Goal: Transaction & Acquisition: Subscribe to service/newsletter

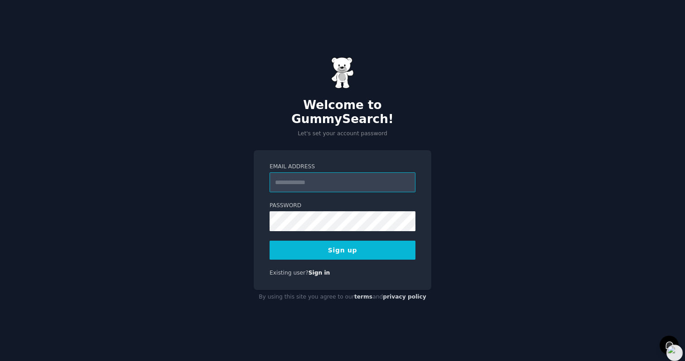
click at [355, 173] on input "Email Address" at bounding box center [342, 182] width 146 height 20
click at [463, 180] on div "Welcome to GummySearch! Let's set your account password Email Address Password …" at bounding box center [342, 180] width 685 height 361
click at [329, 173] on input "Email Address" at bounding box center [342, 182] width 146 height 20
click at [296, 175] on input "Email Address" at bounding box center [342, 182] width 146 height 20
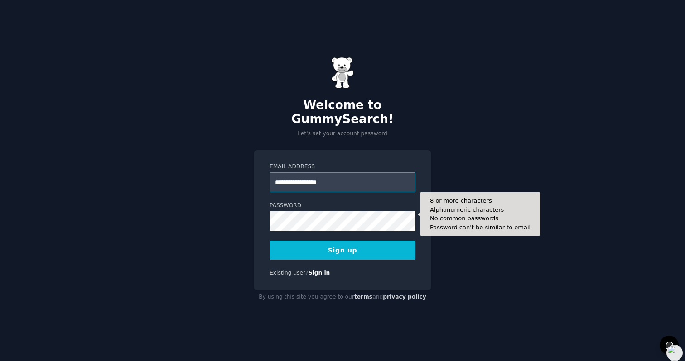
type input "**********"
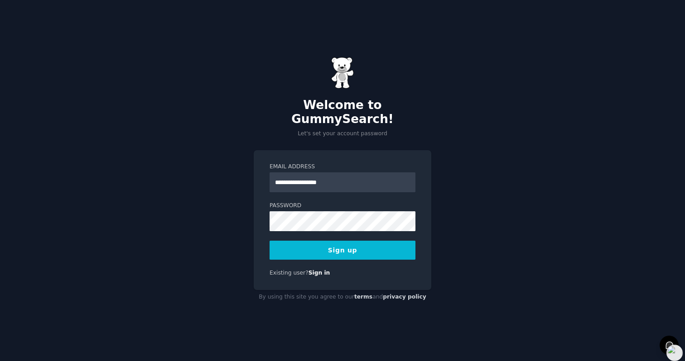
click at [329, 244] on button "Sign up" at bounding box center [342, 250] width 146 height 19
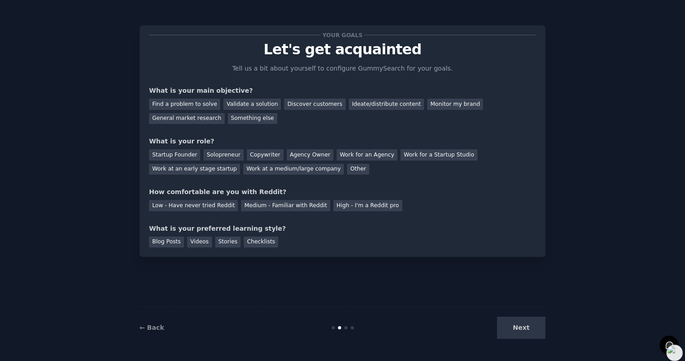
click at [433, 213] on div "Your goals Let's get acquainted Tell us a bit about yourself to configure Gummy…" at bounding box center [342, 141] width 387 height 213
click at [512, 327] on div "Next" at bounding box center [477, 328] width 135 height 22
click at [345, 329] on div at bounding box center [345, 327] width 3 height 3
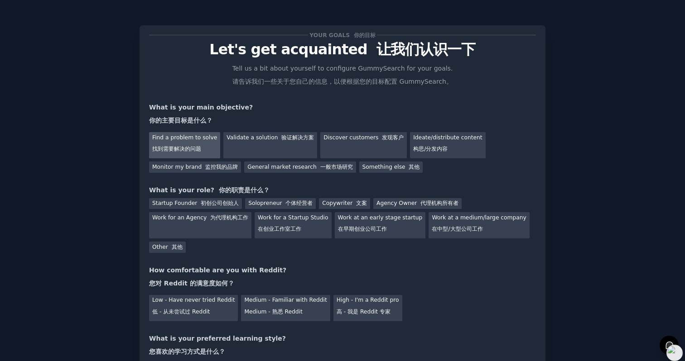
click at [190, 153] on div "Find a problem to solve 找到需要解决的问题" at bounding box center [184, 145] width 71 height 26
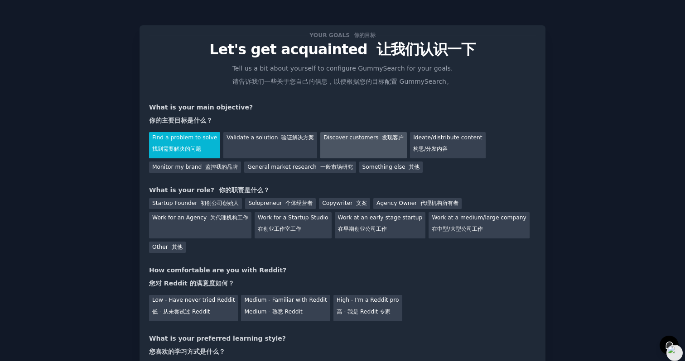
click at [352, 151] on div "Discover customers 发现客户" at bounding box center [363, 145] width 86 height 26
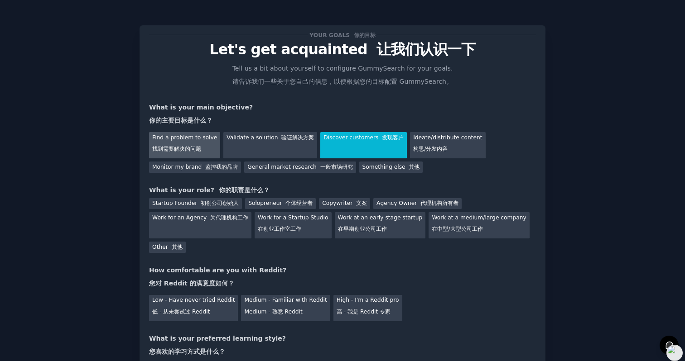
click at [182, 142] on div "Find a problem to solve 找到需要解决的问题" at bounding box center [184, 145] width 71 height 26
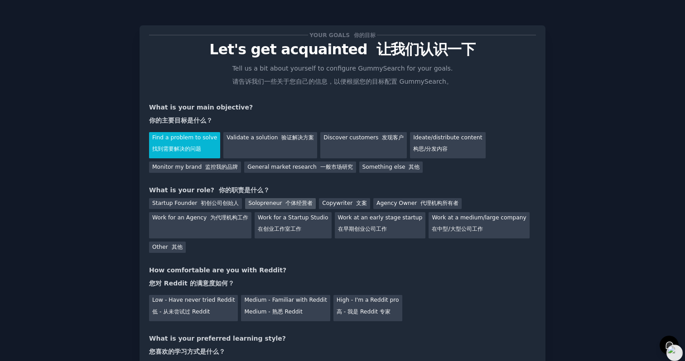
click at [285, 206] on font "个体经营者" at bounding box center [298, 203] width 27 height 6
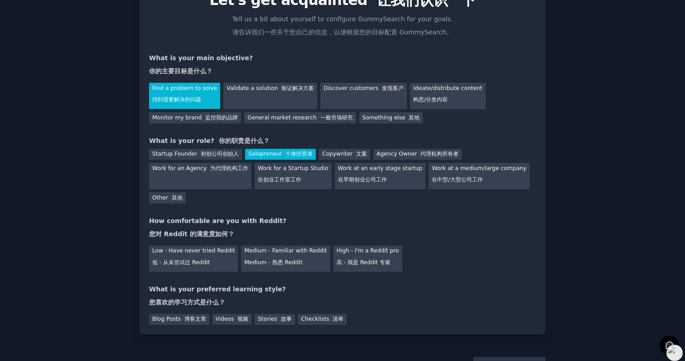
scroll to position [50, 0]
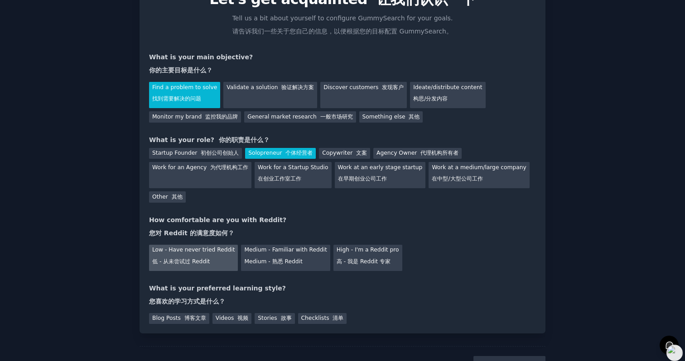
click at [200, 259] on font "低 - 从未尝试过 Reddit" at bounding box center [180, 262] width 57 height 6
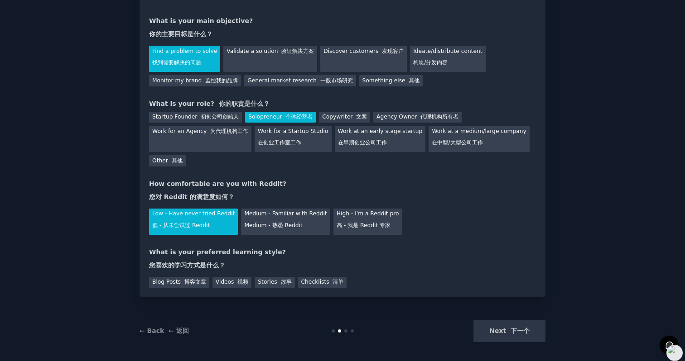
scroll to position [88, 0]
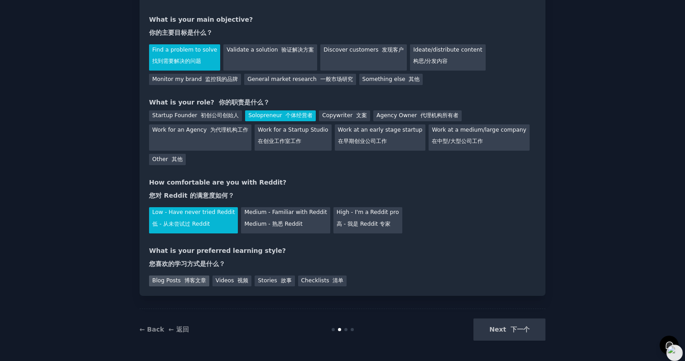
click at [192, 283] on font "博客文章" at bounding box center [195, 281] width 22 height 6
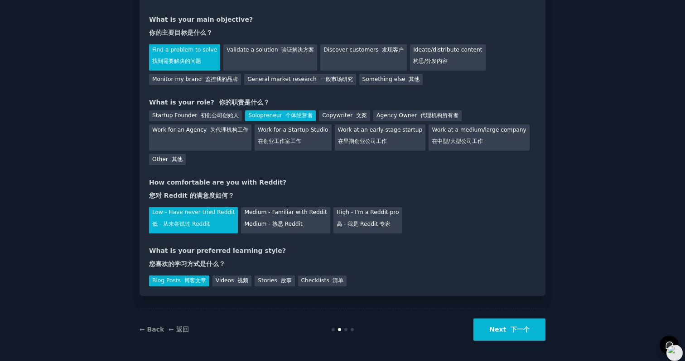
click at [493, 332] on button "Next 下一个" at bounding box center [509, 330] width 72 height 22
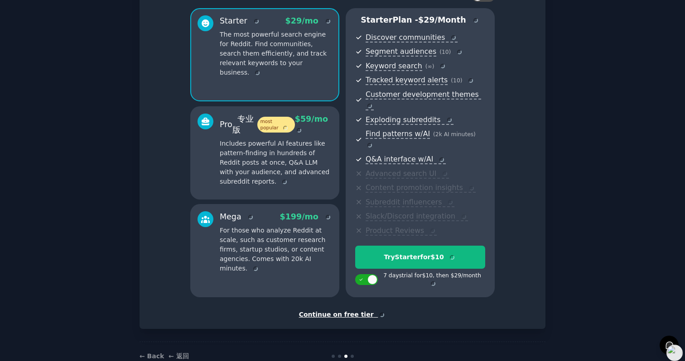
click at [339, 310] on div "Continue on free tier" at bounding box center [342, 315] width 387 height 10
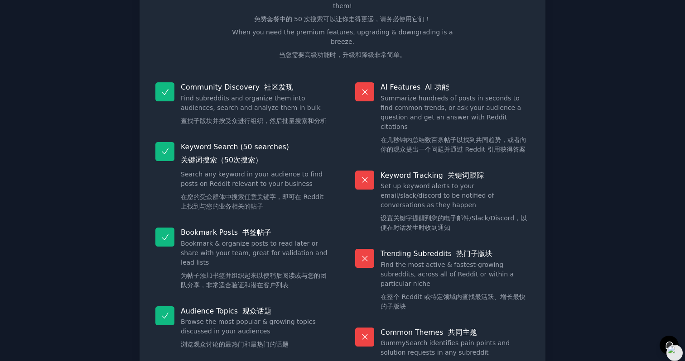
scroll to position [153, 0]
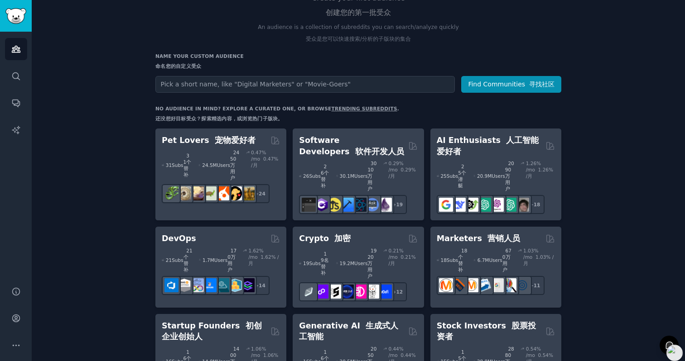
scroll to position [148, 0]
